Goal: Information Seeking & Learning: Check status

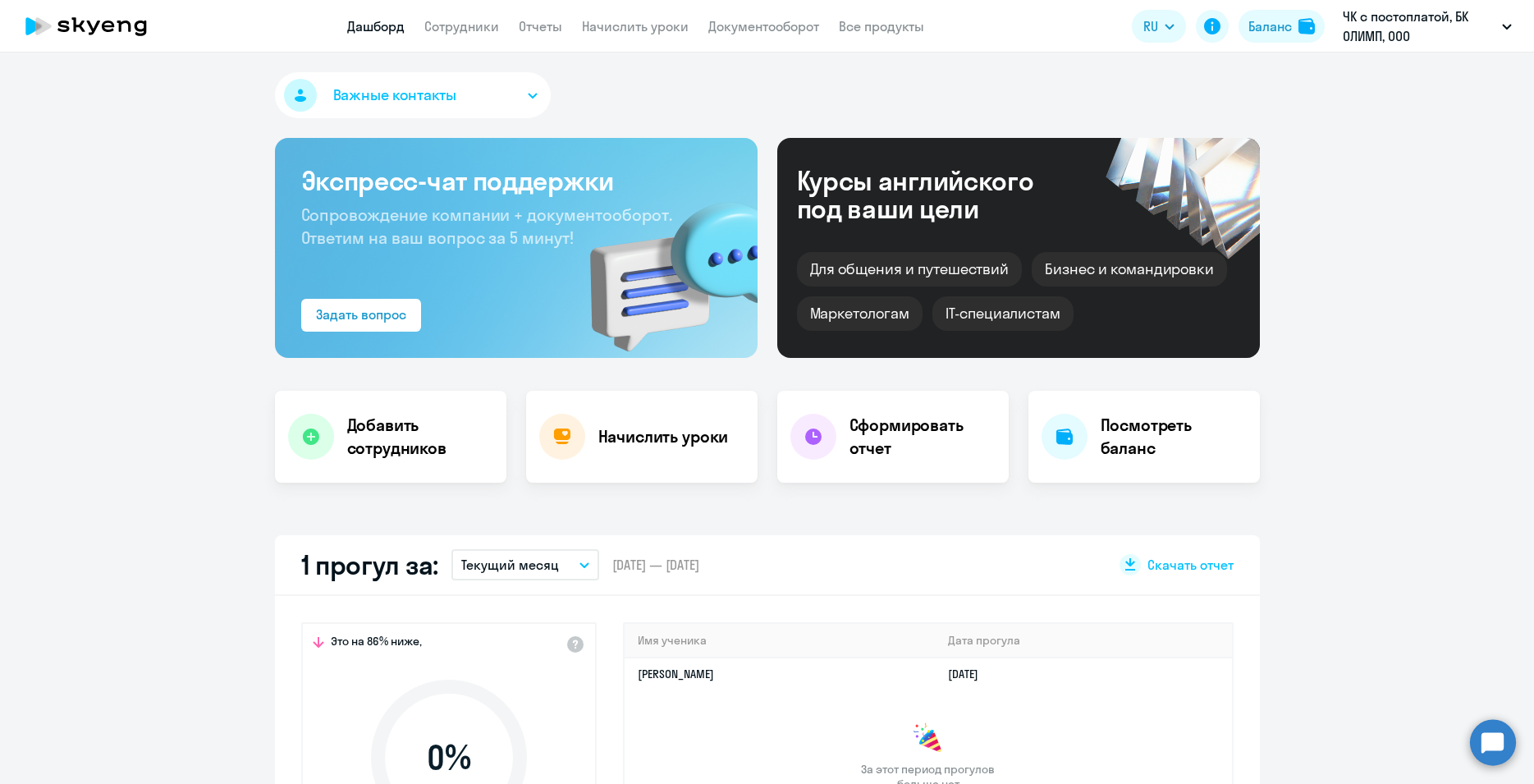
scroll to position [413, 0]
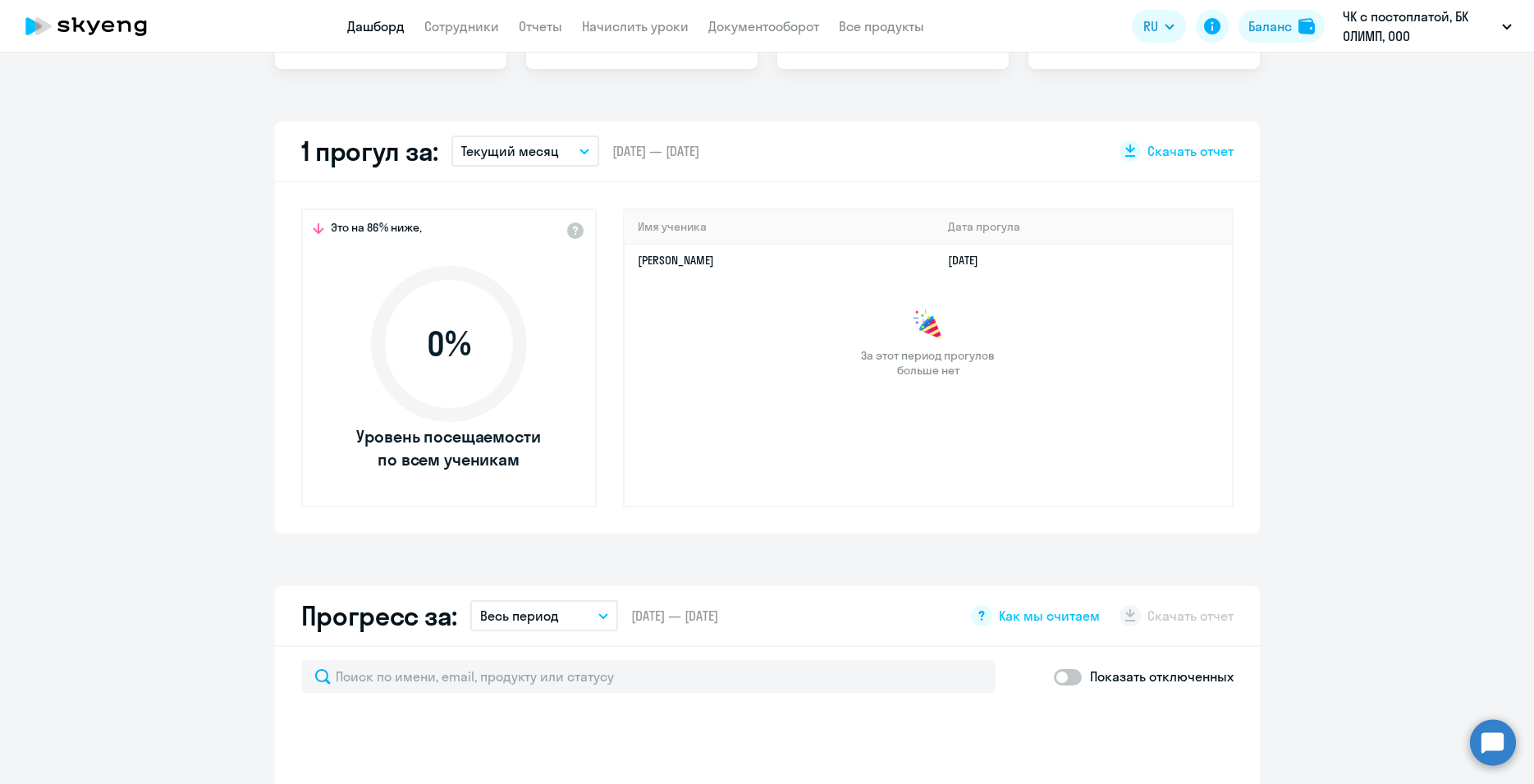
select select "30"
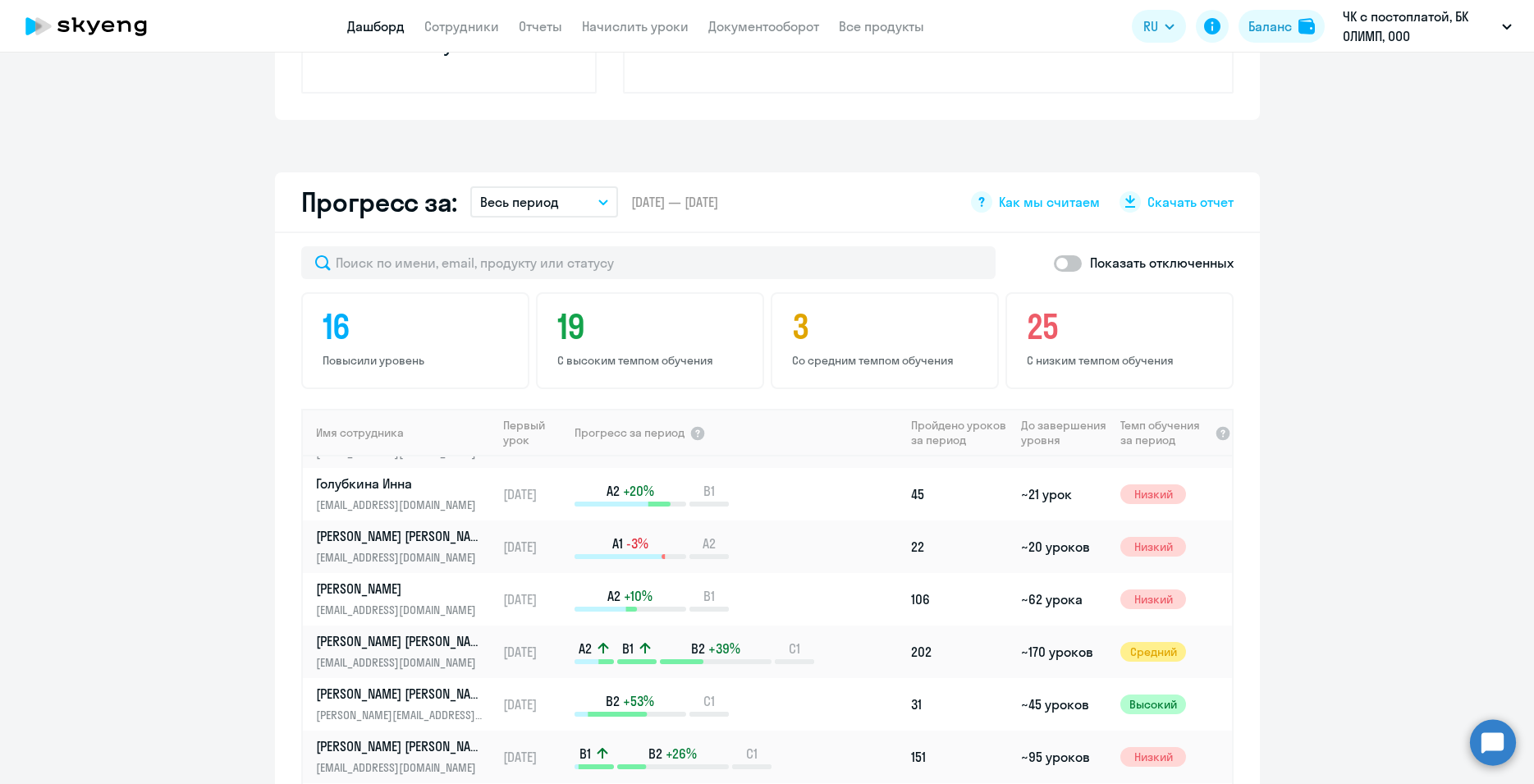
scroll to position [827, 0]
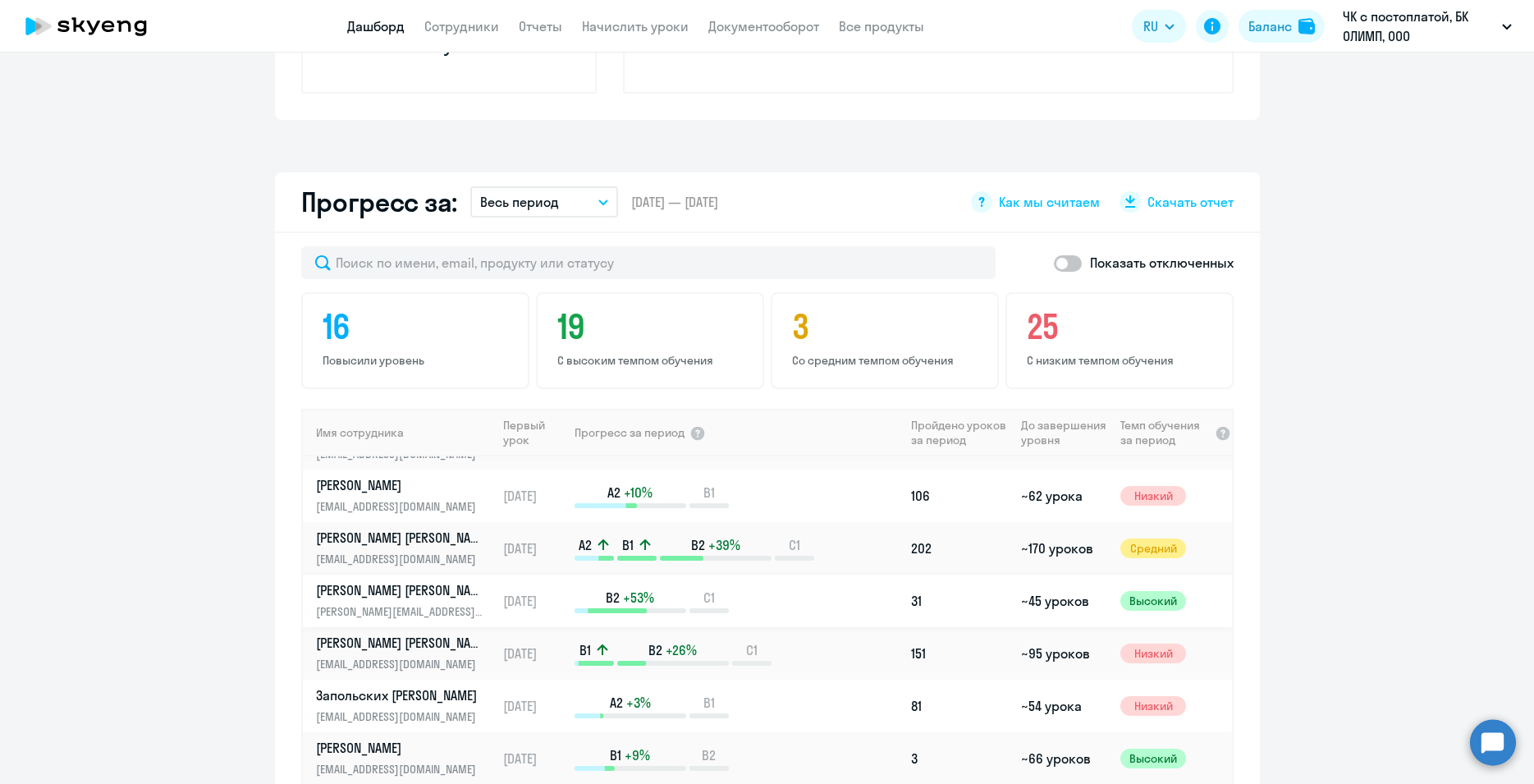
click at [416, 589] on p "[PERSON_NAME] [PERSON_NAME]" at bounding box center [400, 590] width 169 height 18
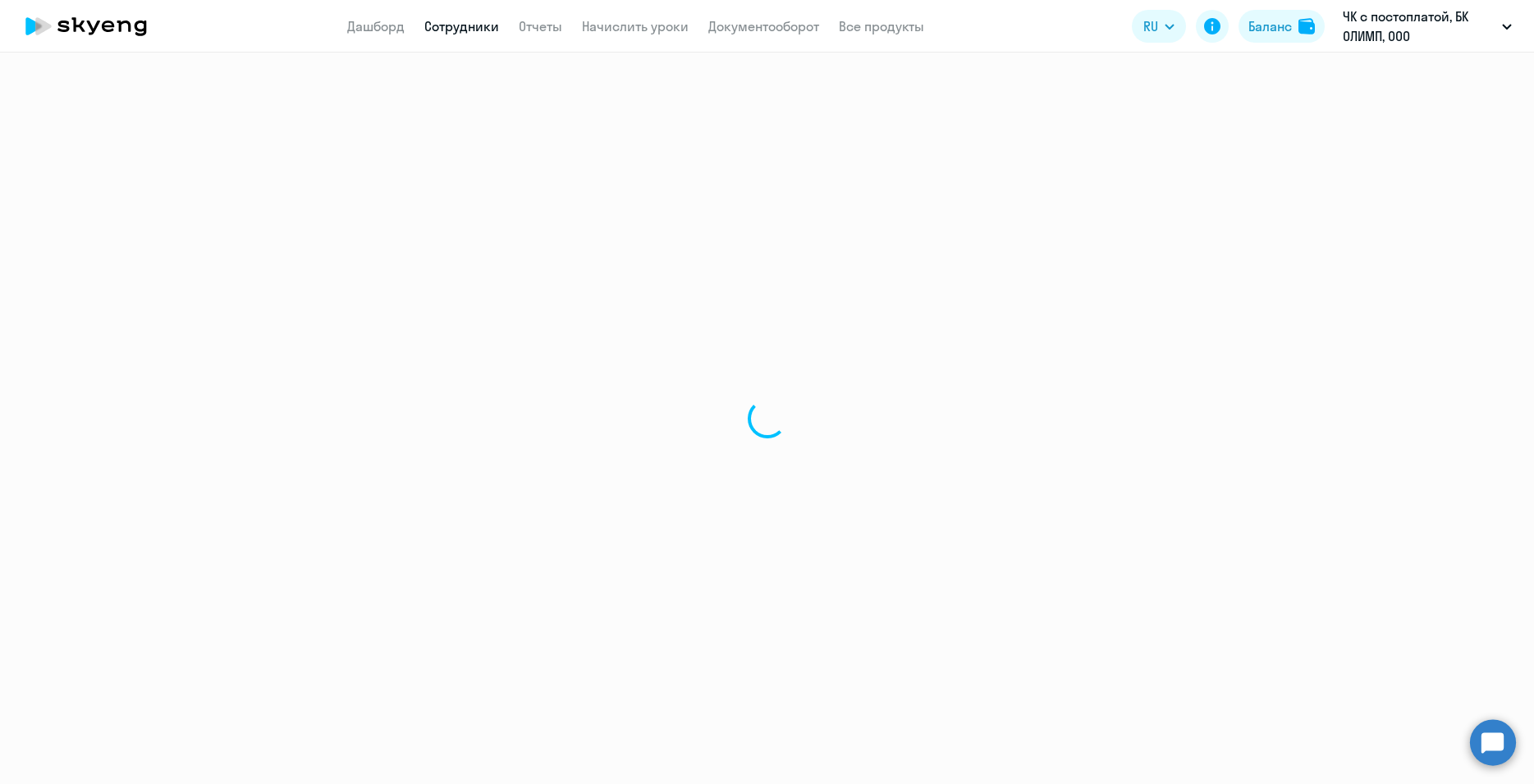
select select "english"
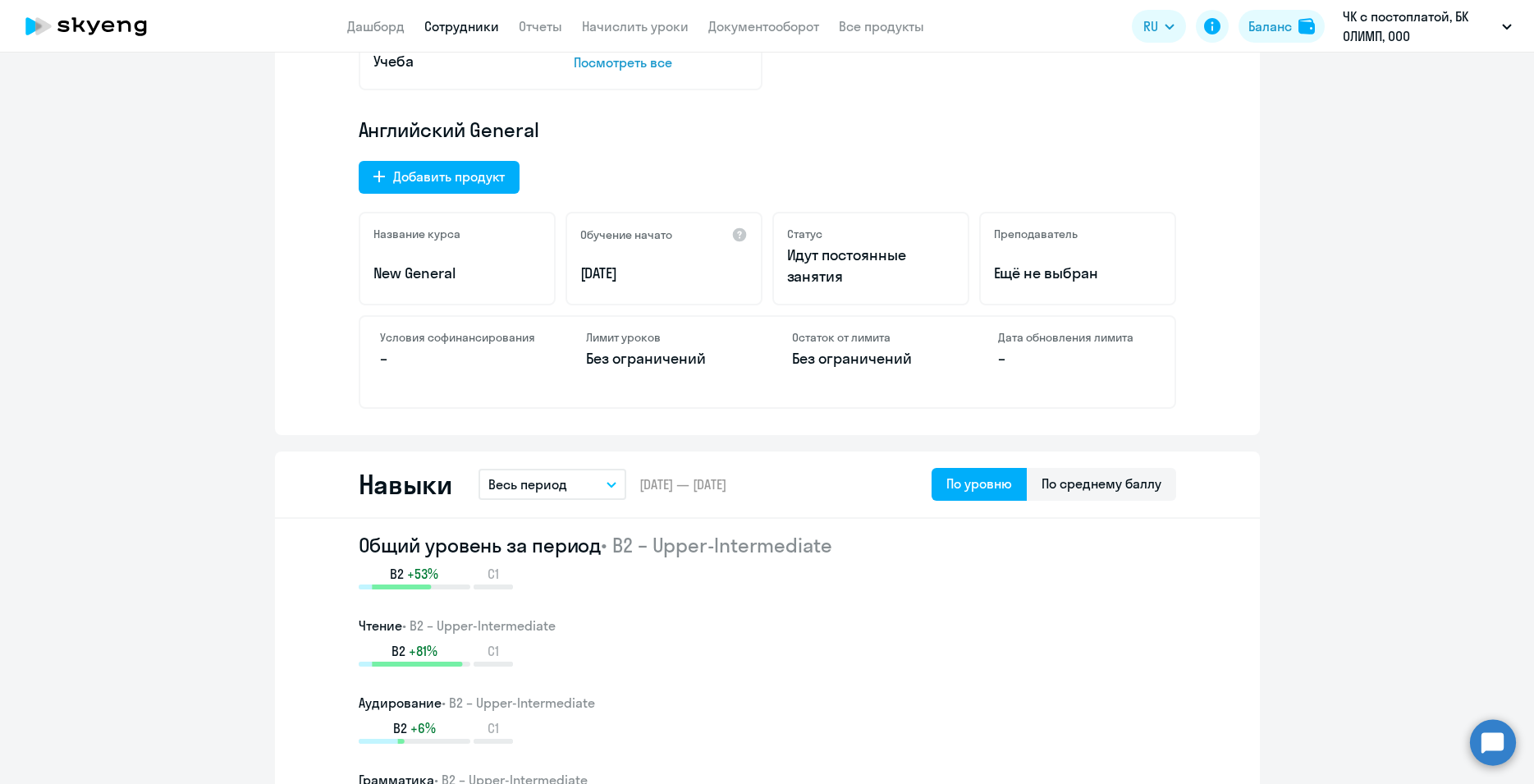
scroll to position [723, 0]
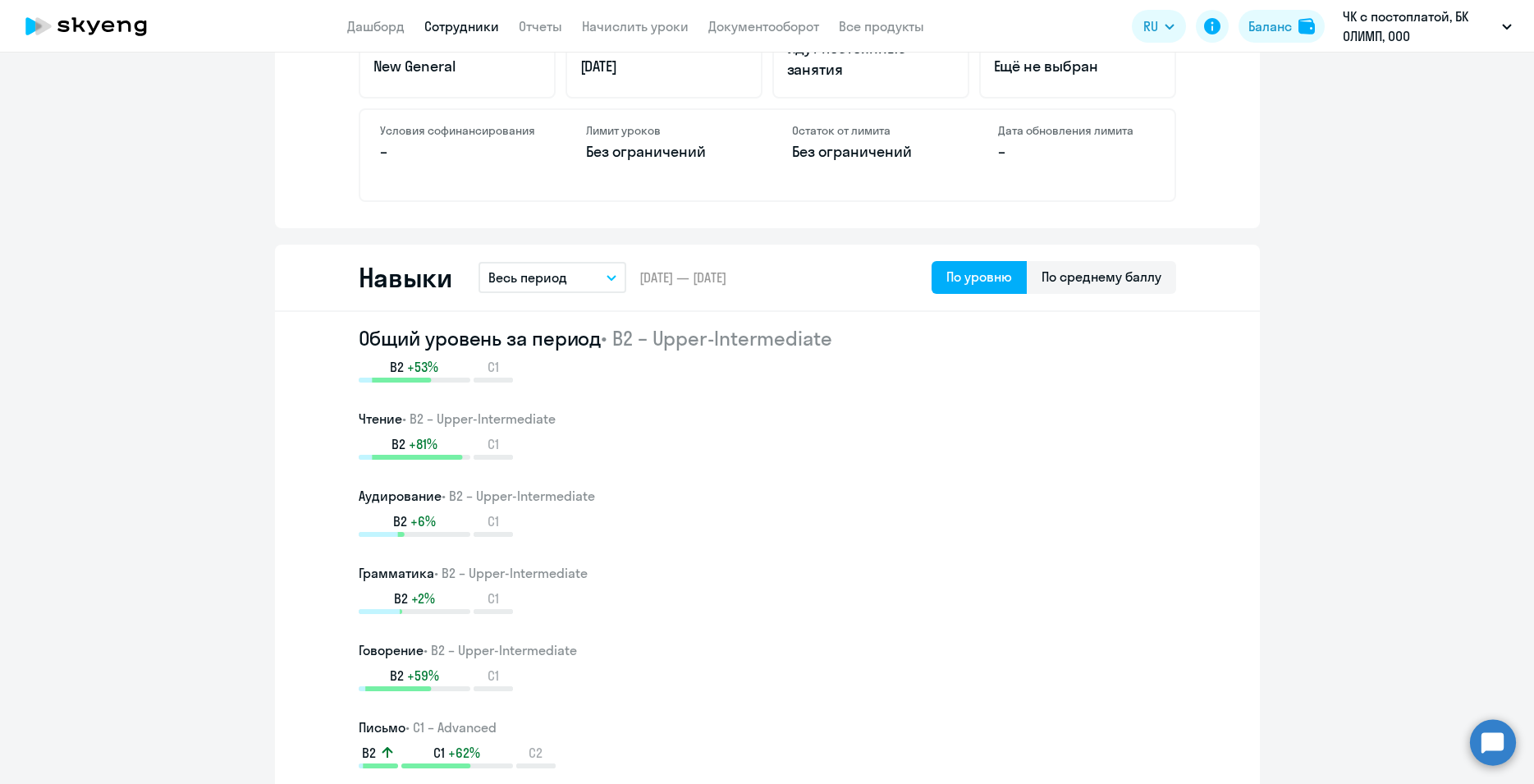
click at [607, 278] on icon "button" at bounding box center [611, 278] width 10 height 6
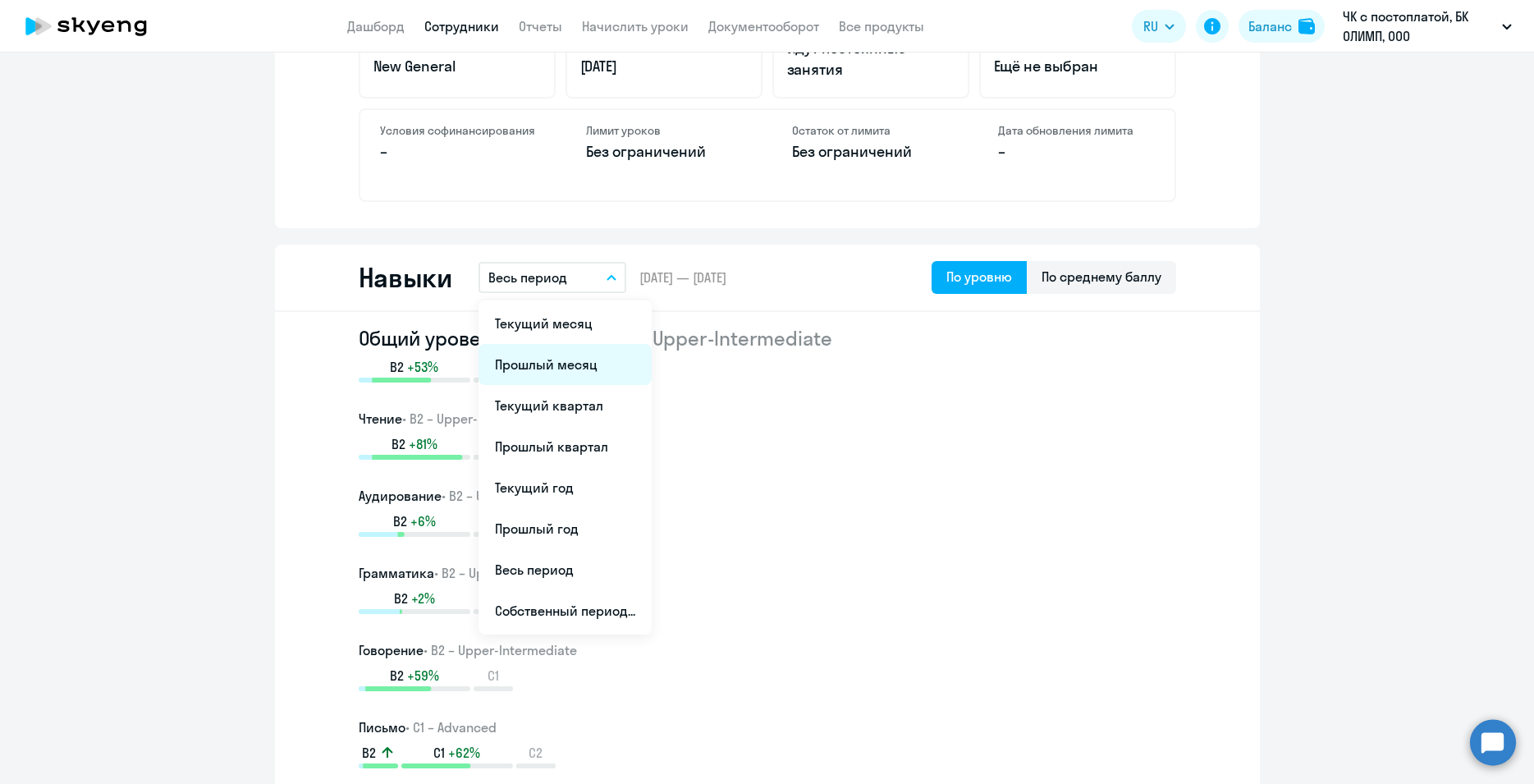
click at [578, 367] on li "Прошлый месяц" at bounding box center [564, 364] width 173 height 41
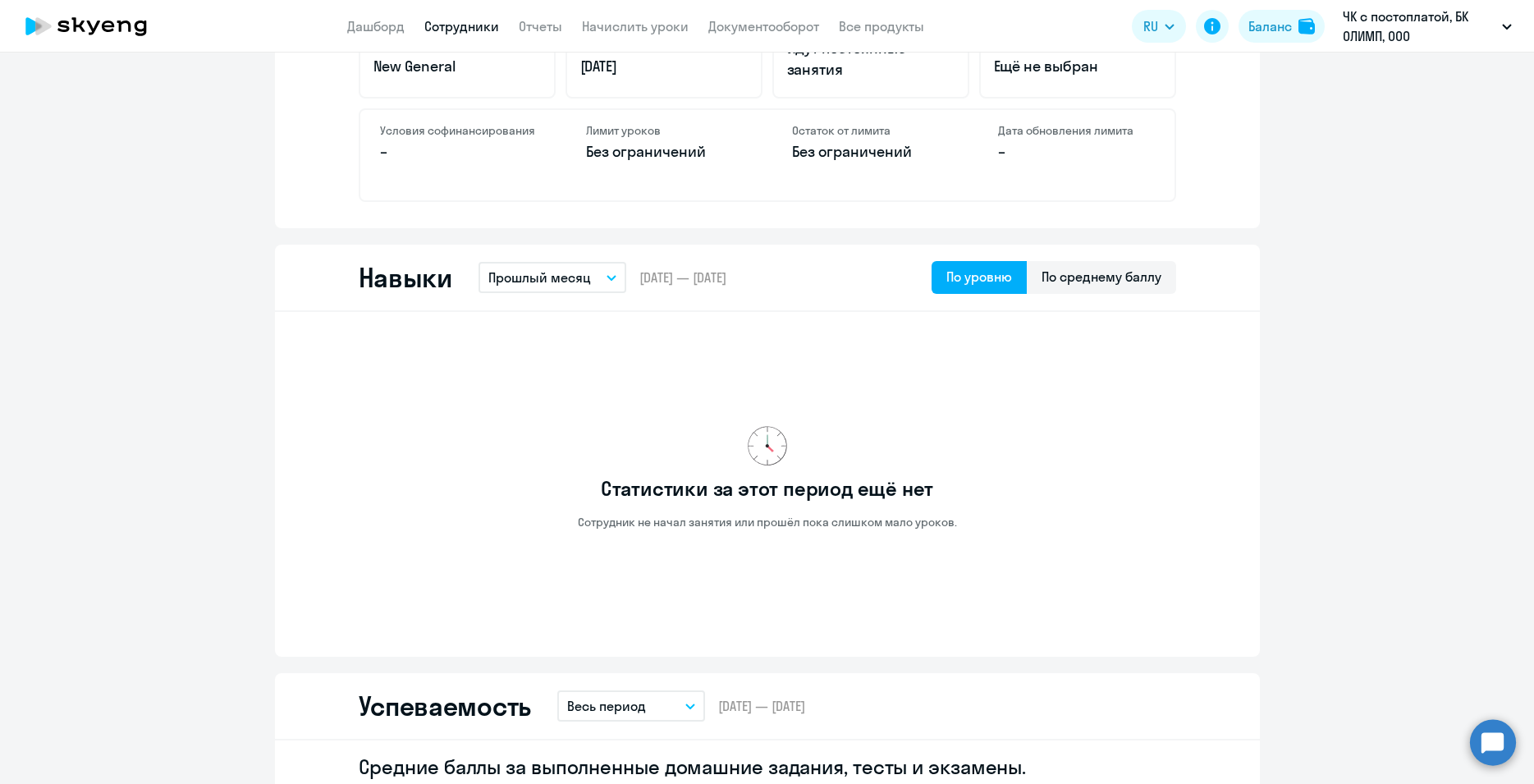
click at [607, 277] on icon "button" at bounding box center [611, 278] width 10 height 6
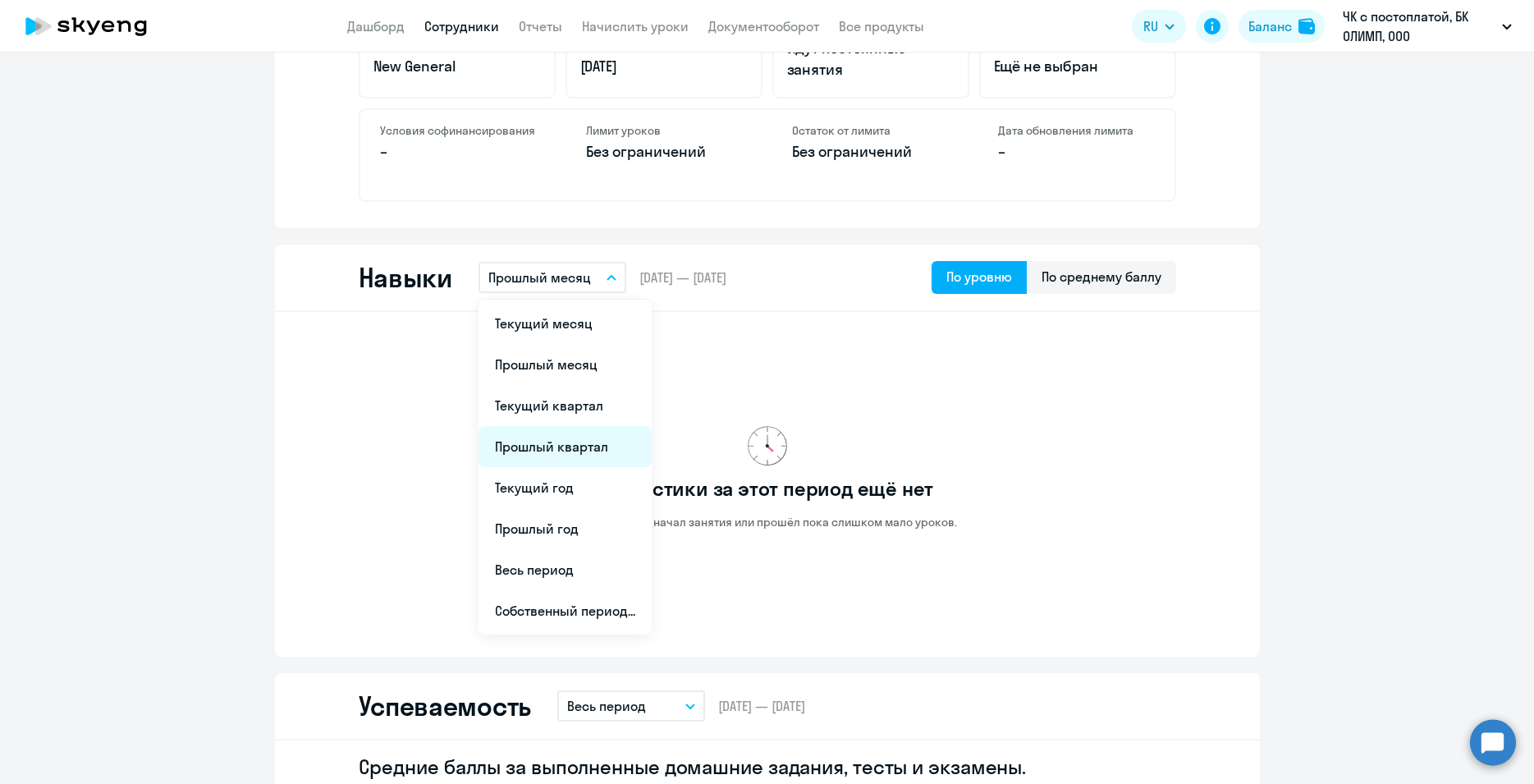
click at [557, 446] on li "Прошлый квартал" at bounding box center [564, 446] width 173 height 41
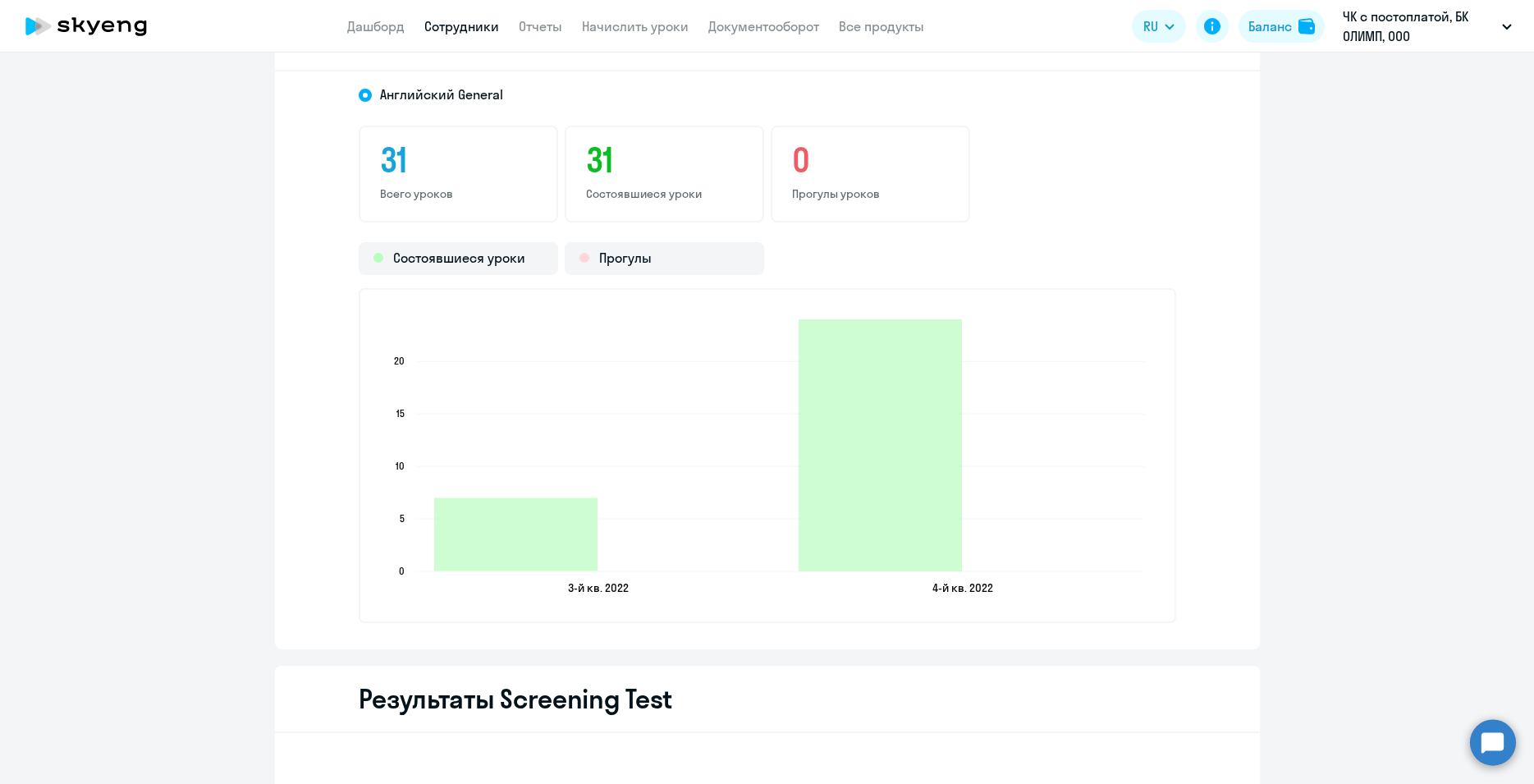
scroll to position [1845, 0]
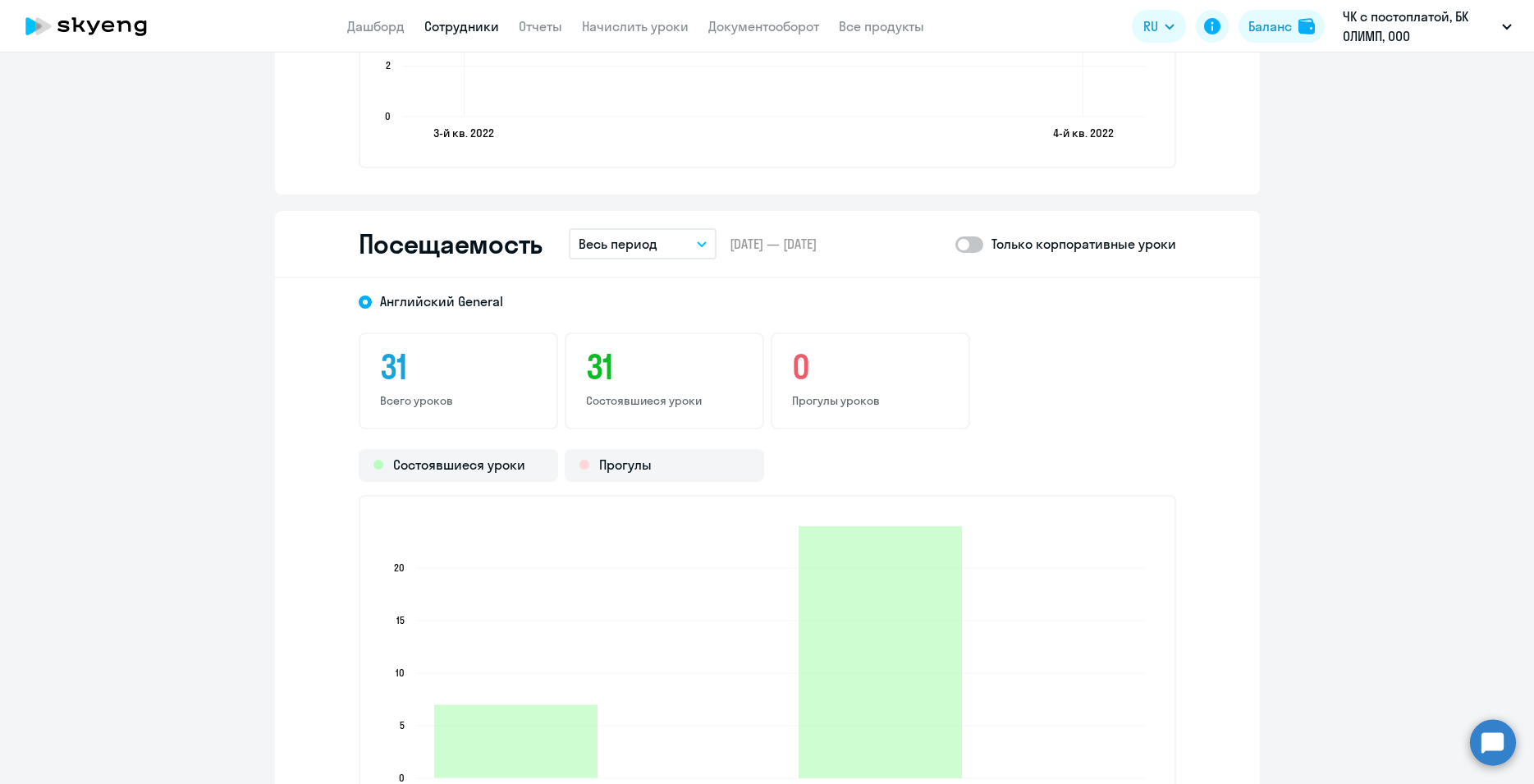
click at [697, 244] on icon "button" at bounding box center [702, 243] width 10 height 6
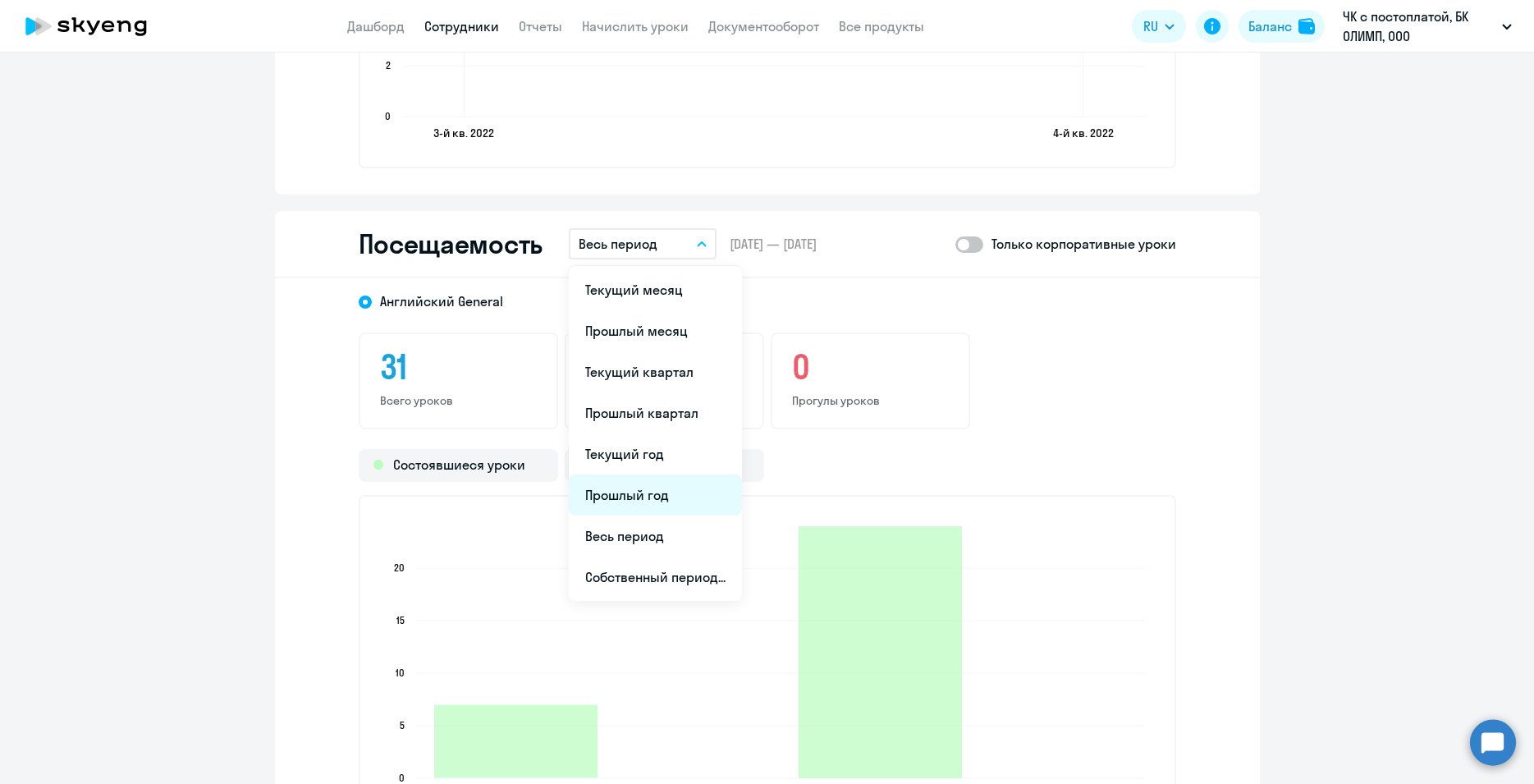
click at [621, 499] on li "Прошлый год" at bounding box center [655, 495] width 173 height 41
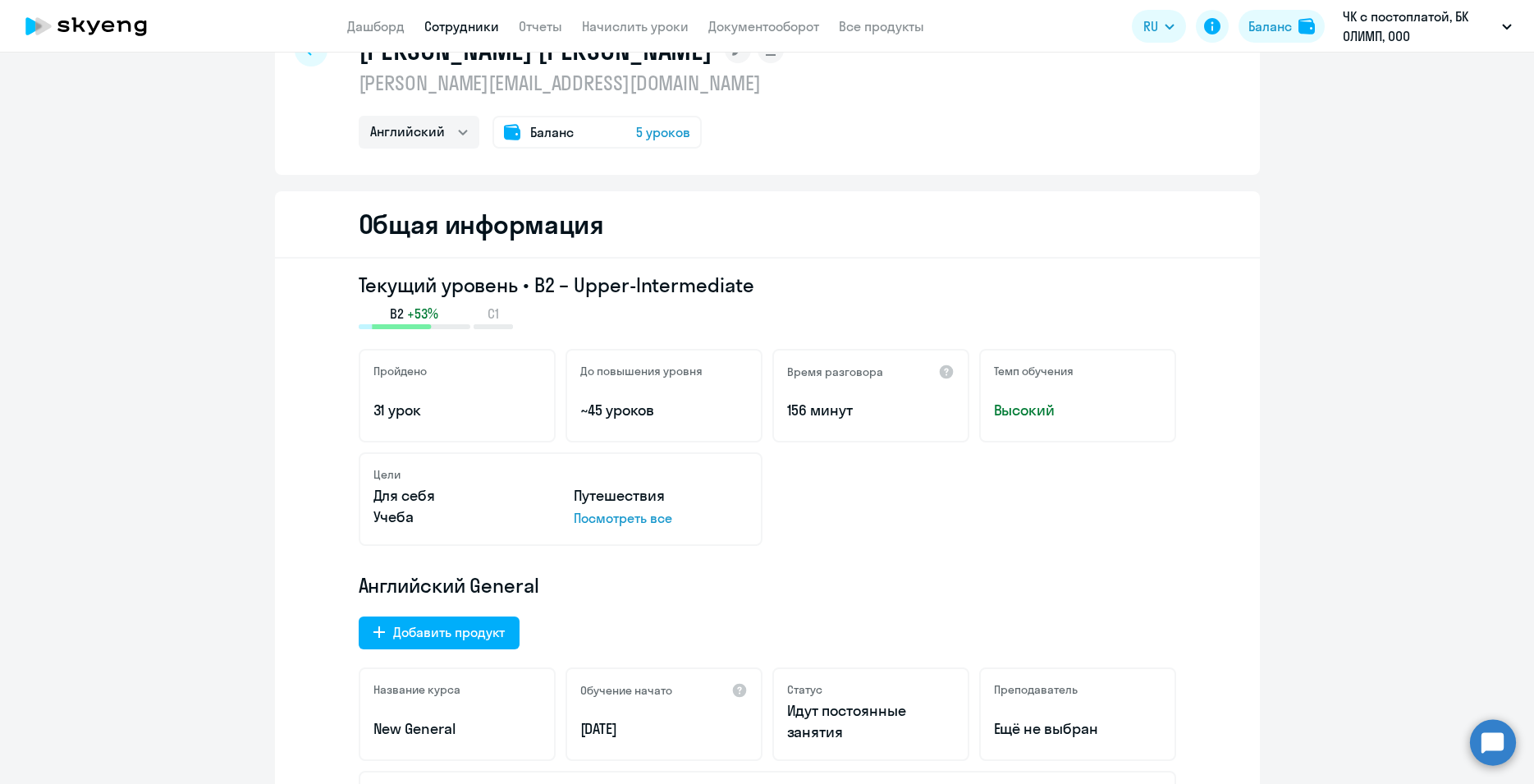
scroll to position [0, 0]
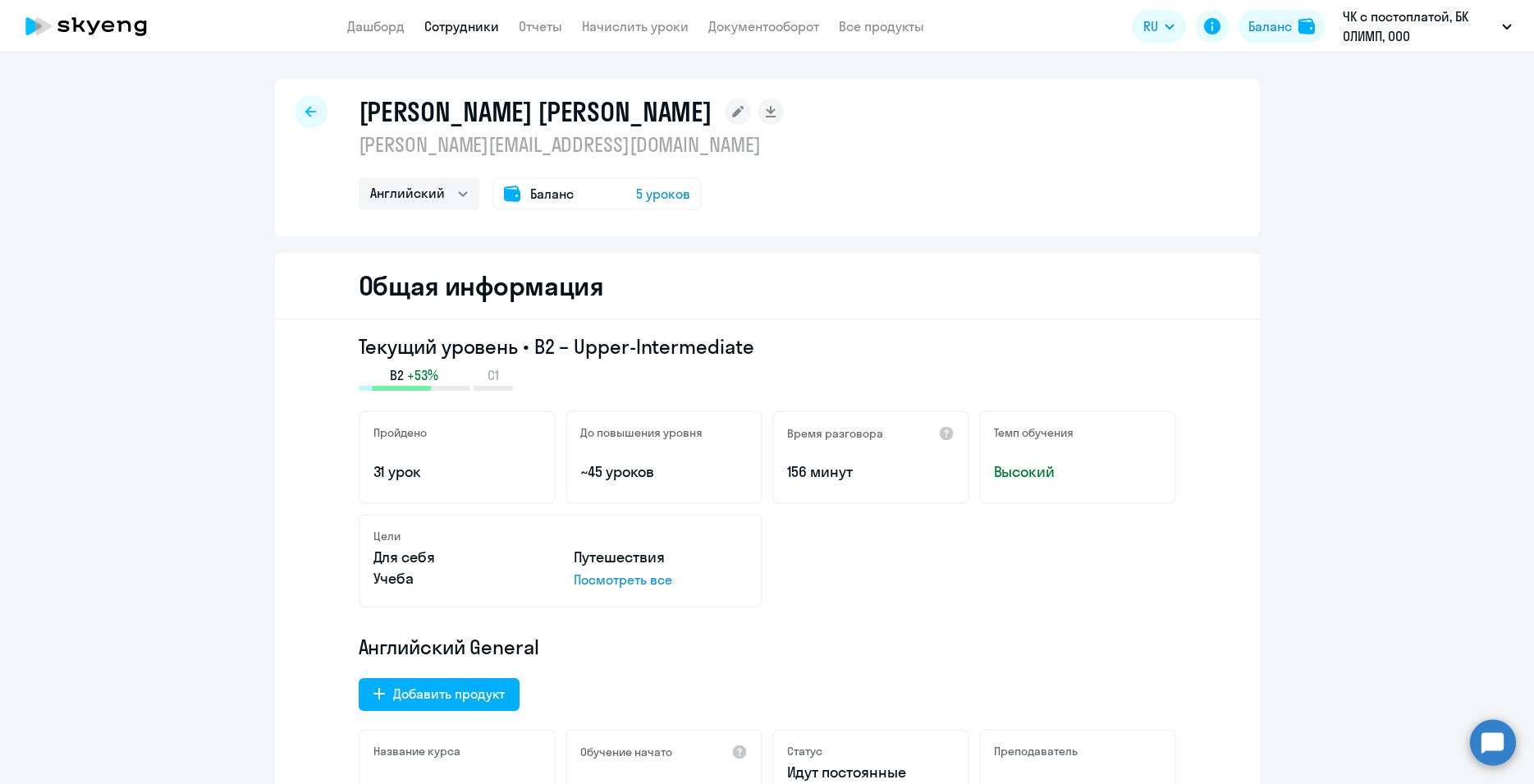
click at [307, 112] on icon at bounding box center [310, 111] width 11 height 11
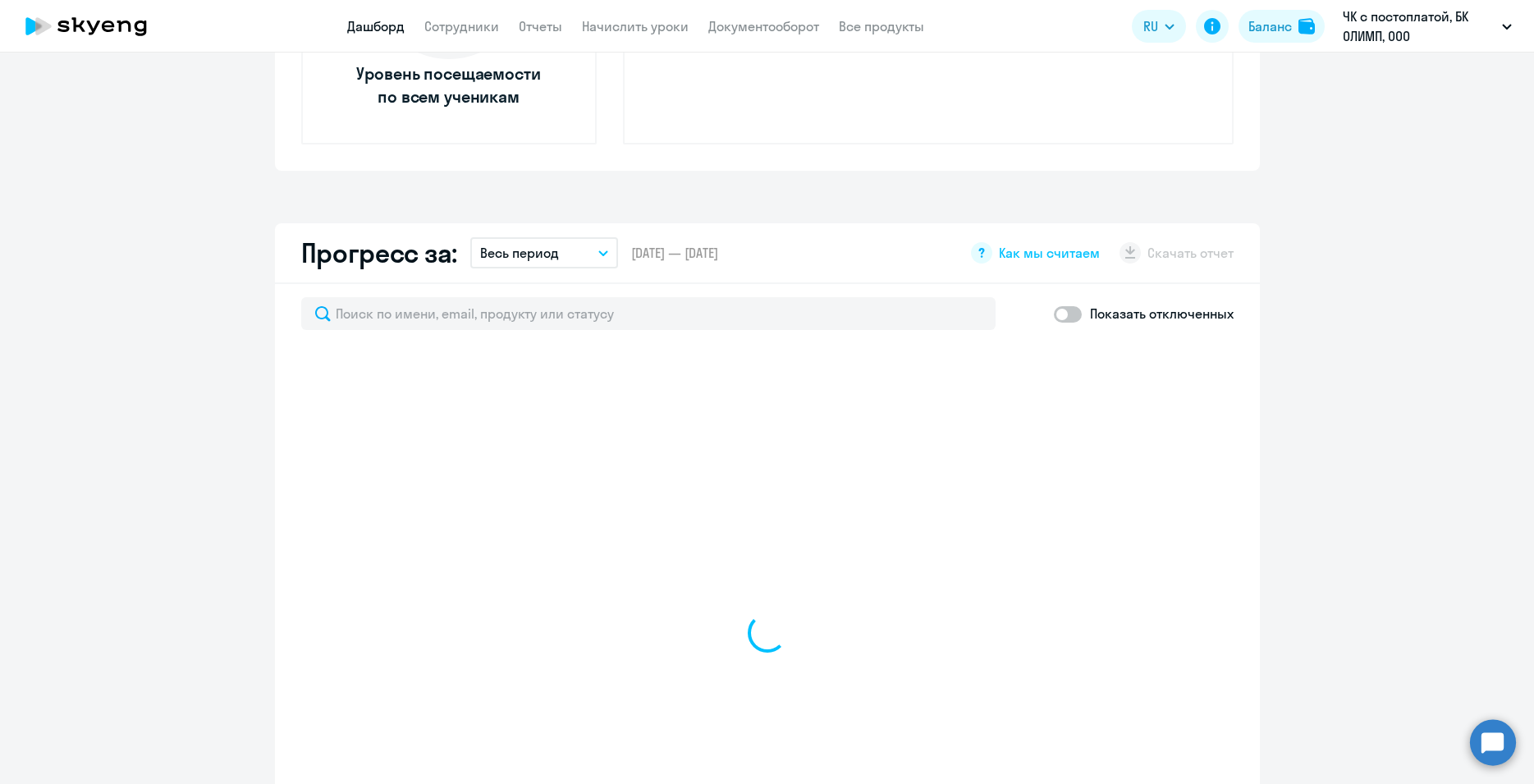
scroll to position [570, 0]
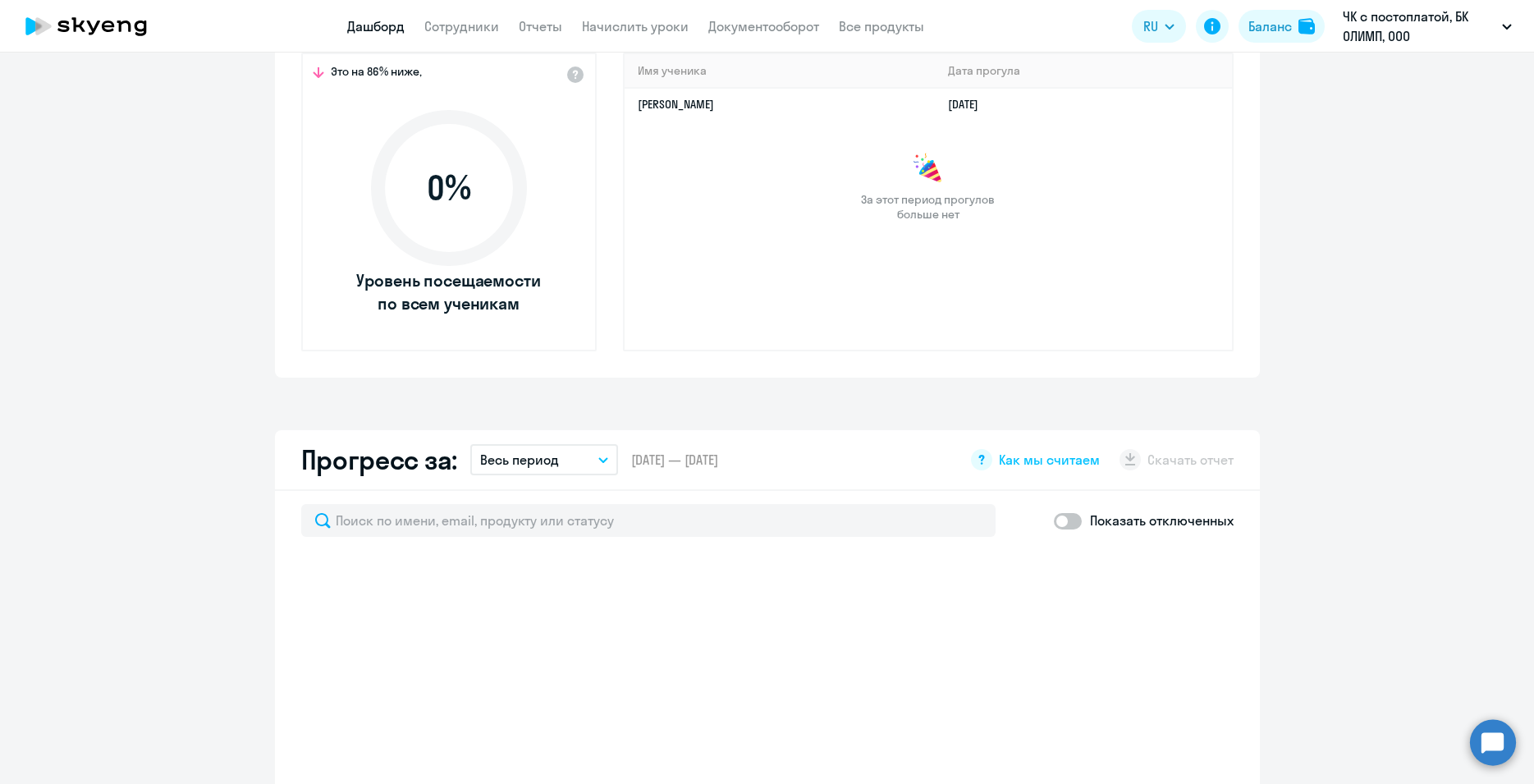
select select "30"
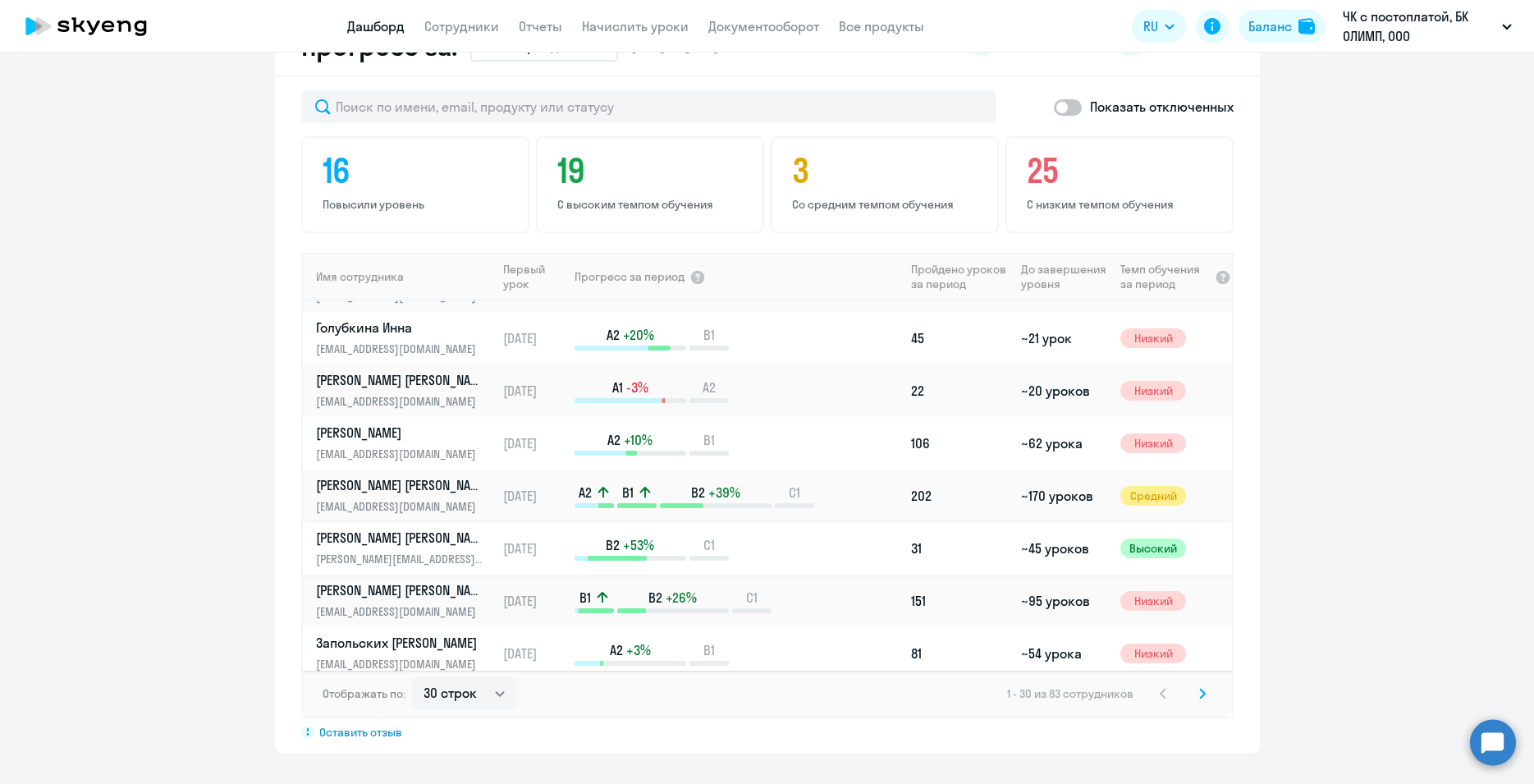
scroll to position [827, 0]
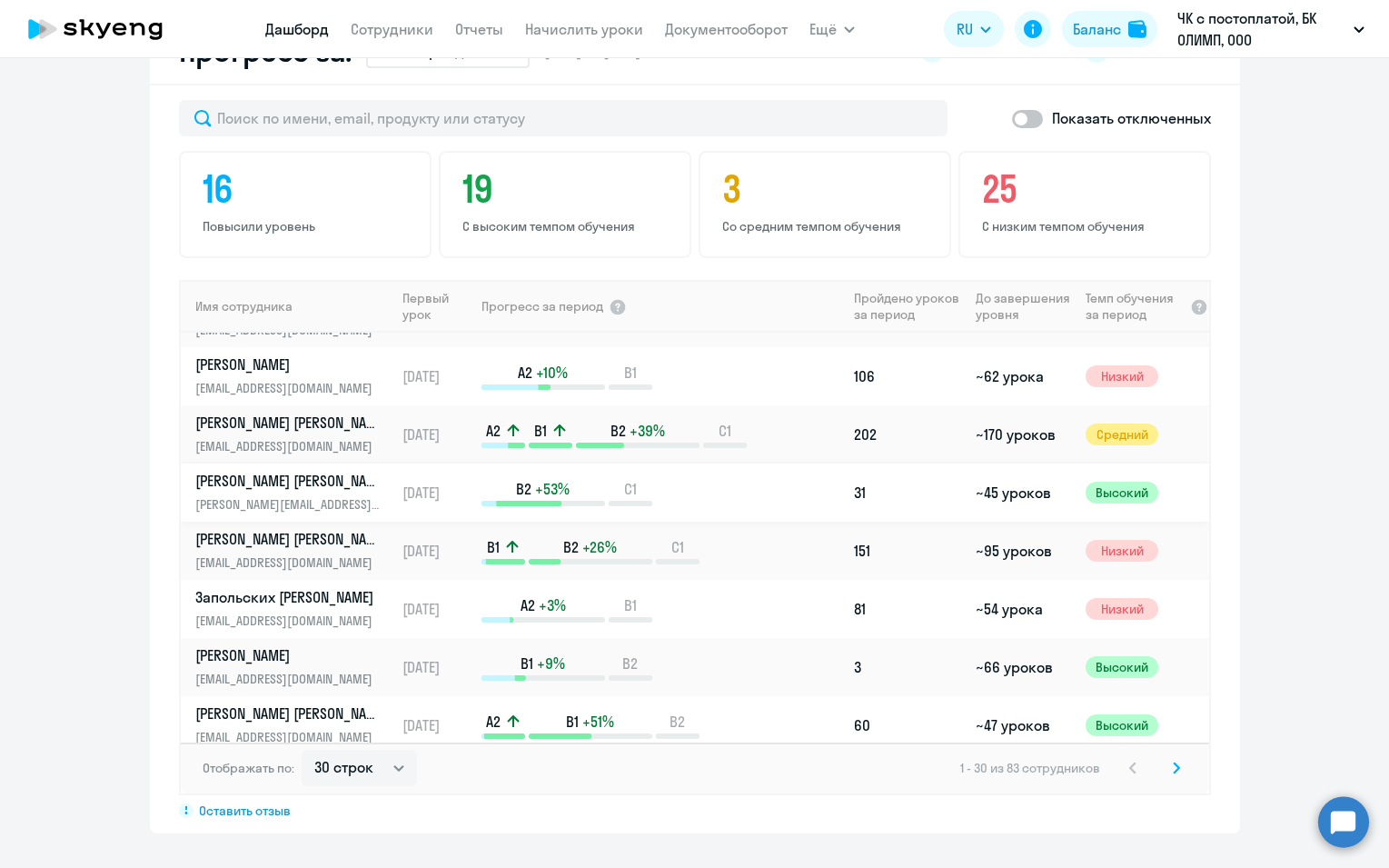
click at [181, 471] on td "[PERSON_NAME] [PERSON_NAME] [PERSON_NAME][EMAIL_ADDRESS][DOMAIN_NAME]" at bounding box center [288, 492] width 214 height 58
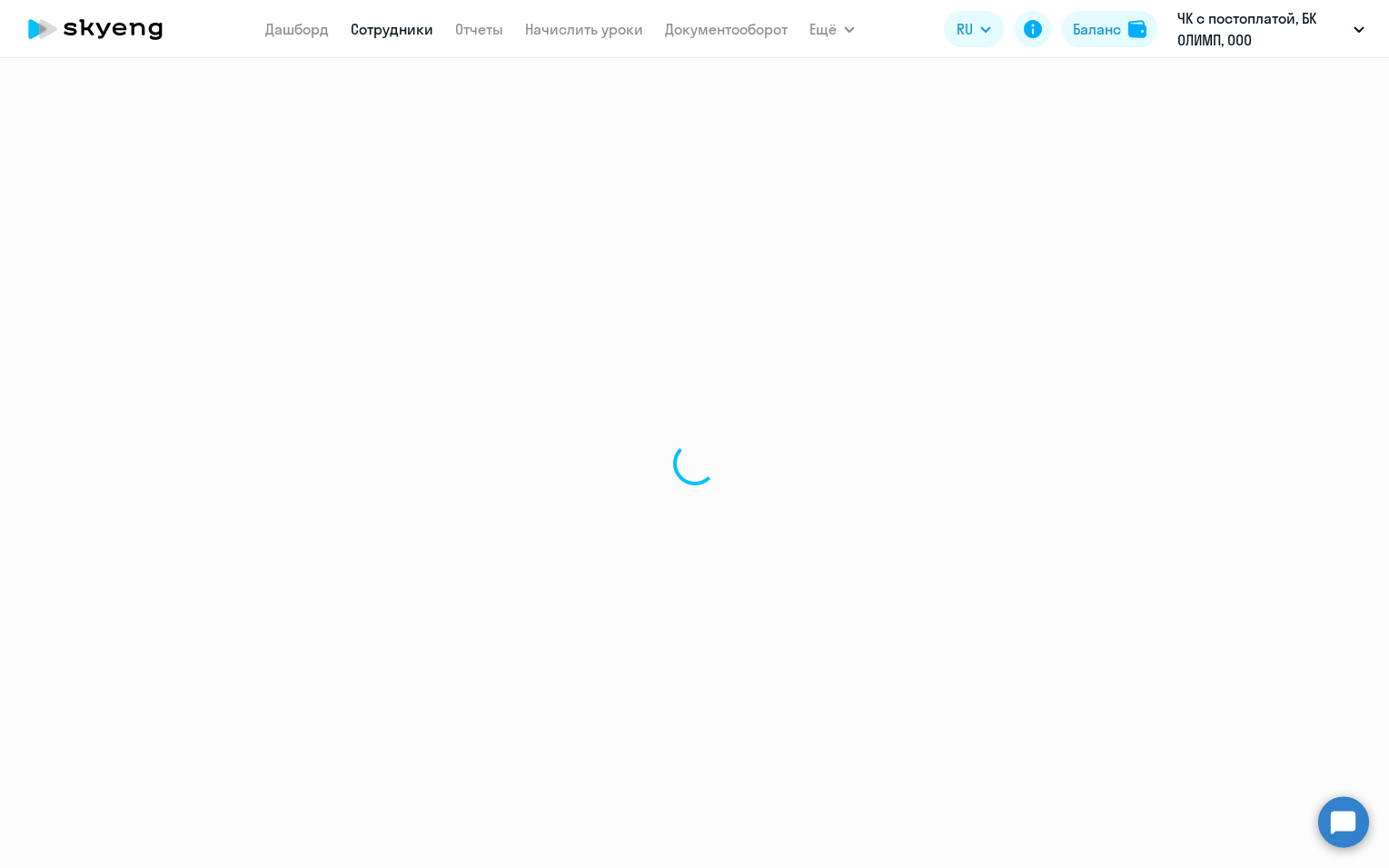
select select "english"
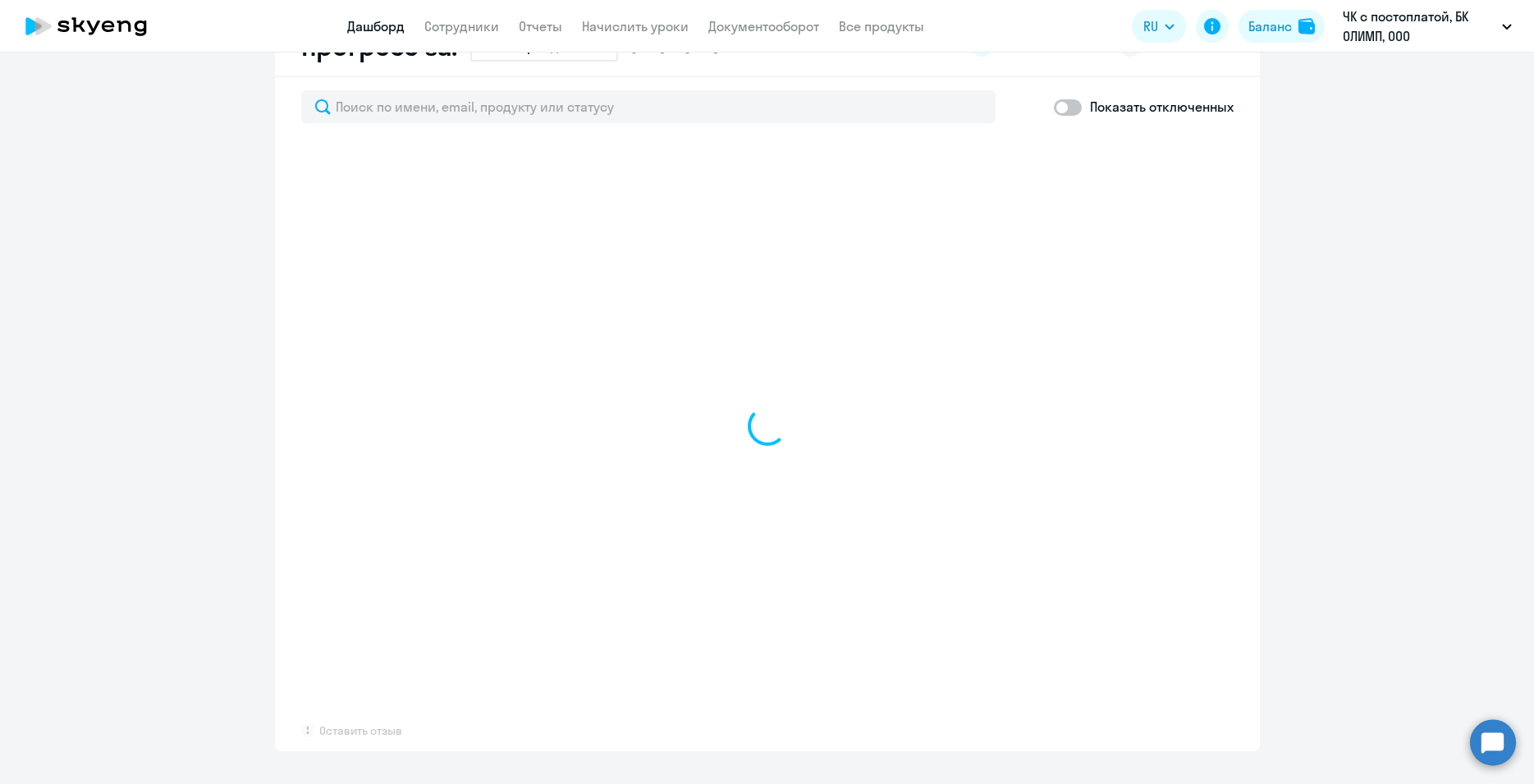
select select "30"
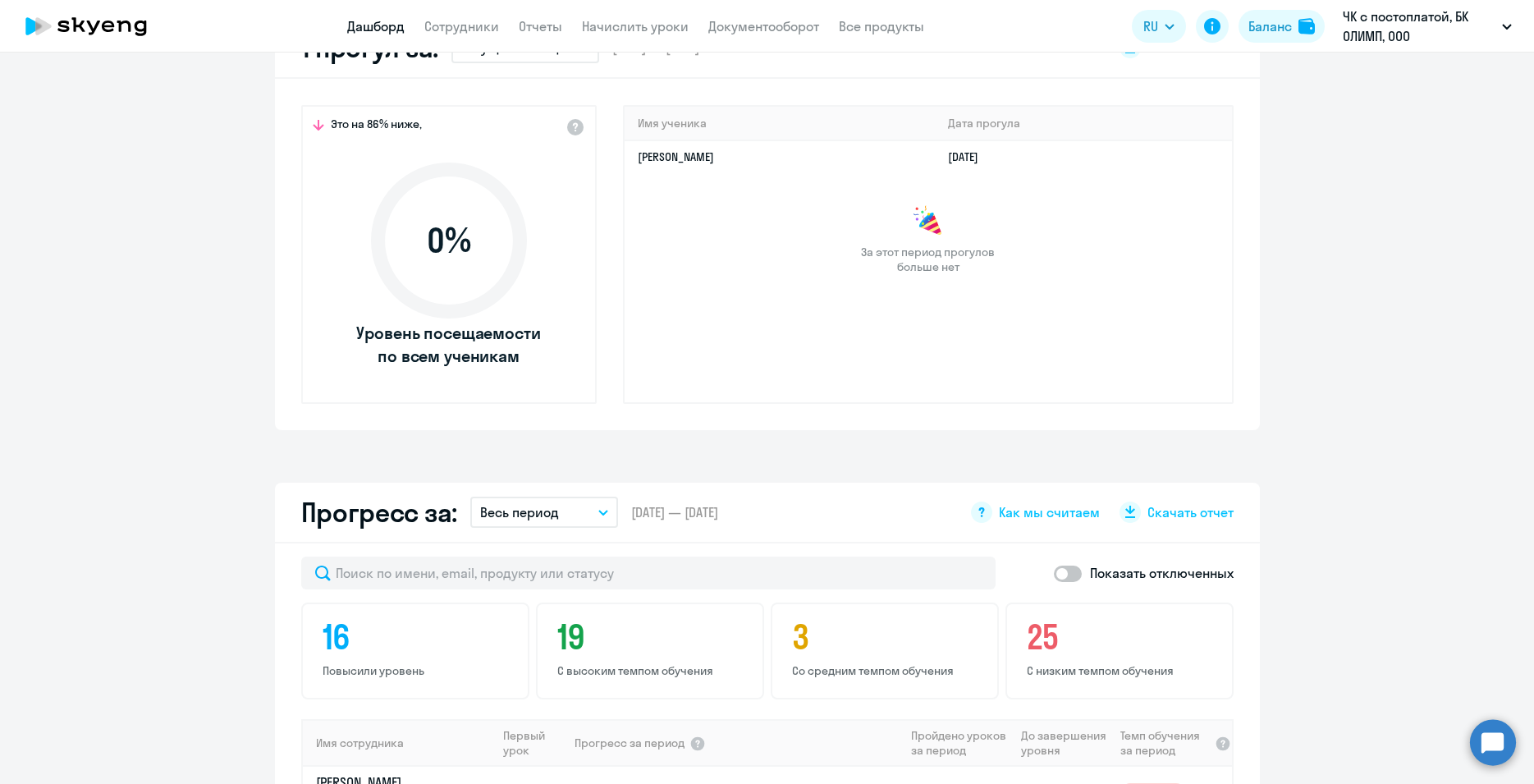
scroll to position [984, 0]
